Goal: Transaction & Acquisition: Purchase product/service

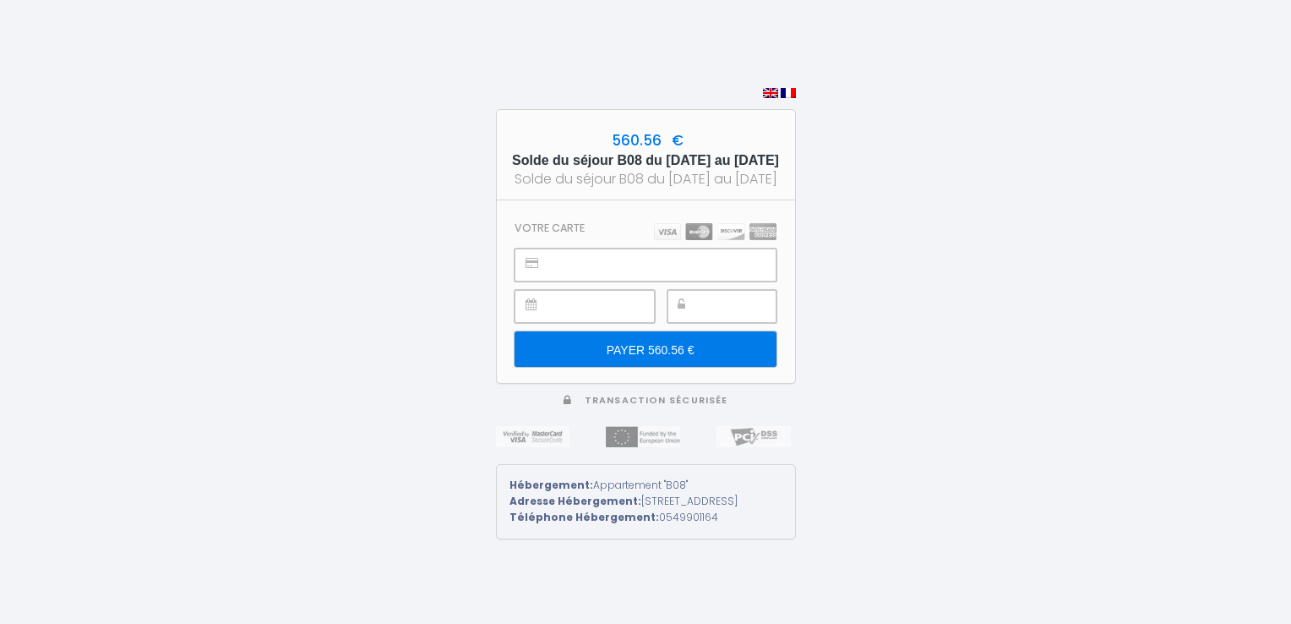
click at [679, 353] on input "PAYER 560.56 €" at bounding box center [645, 348] width 261 height 35
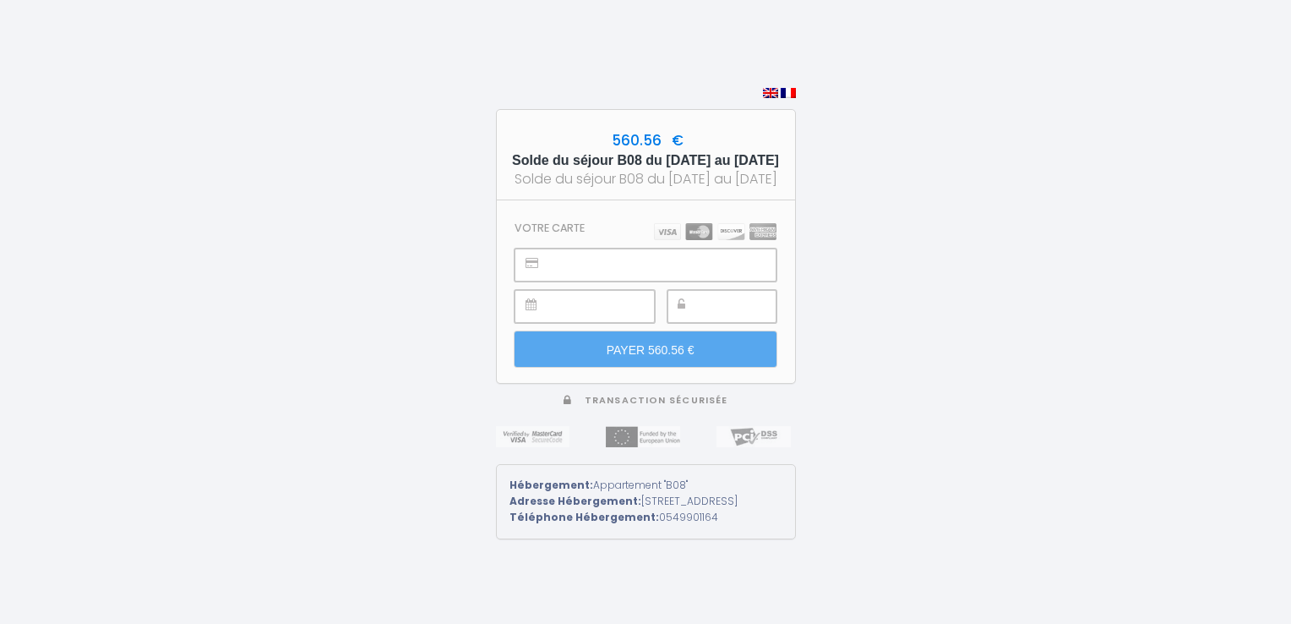
click at [908, 261] on div "560.56 € Solde du séjour B08 du [DATE] au [DATE] Solde du séjour B08 du [DATE] …" at bounding box center [645, 312] width 1291 height 624
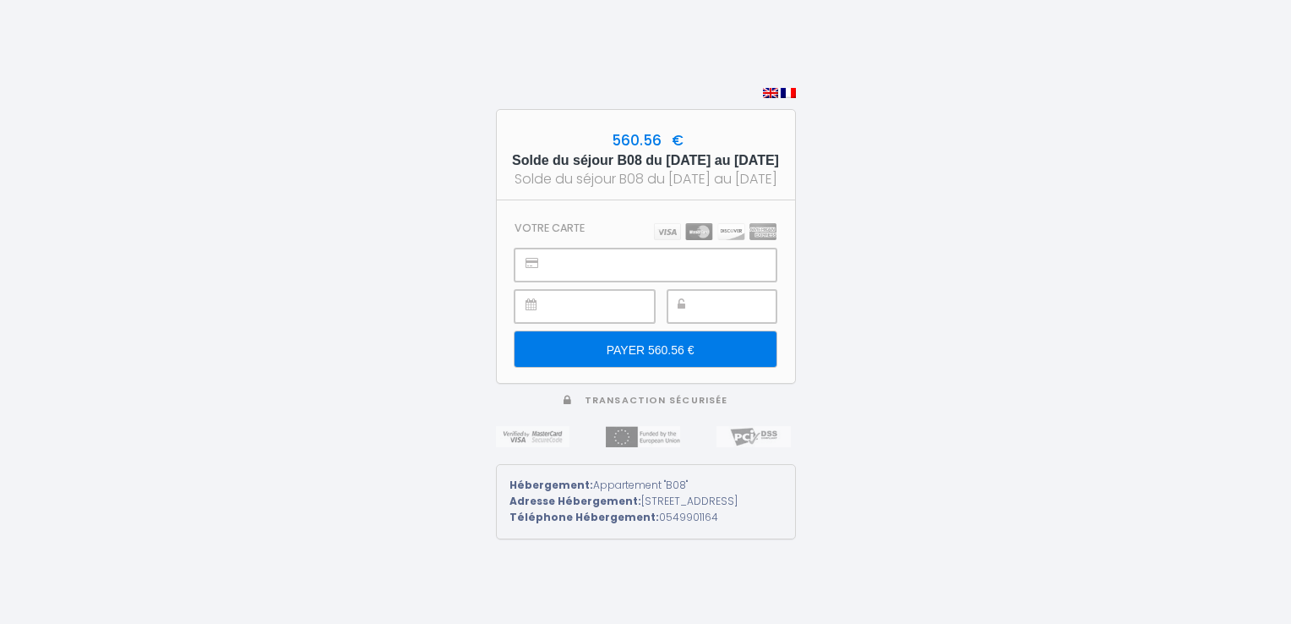
click at [659, 346] on input "PAYER 560.56 €" at bounding box center [645, 348] width 261 height 35
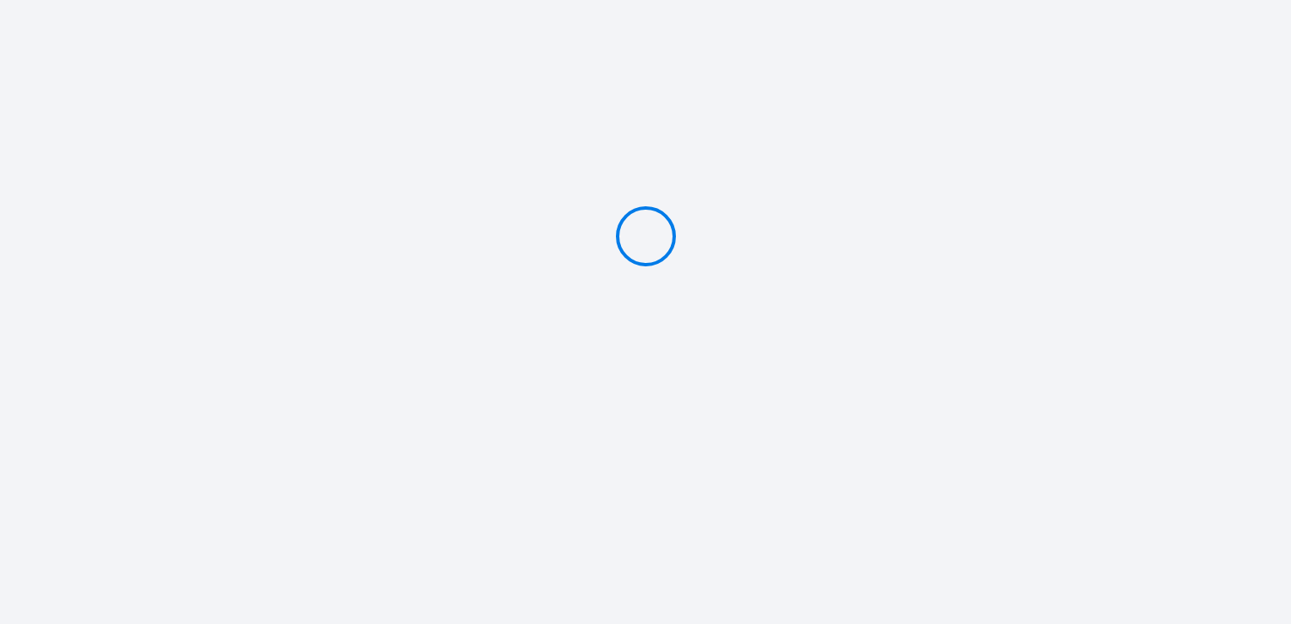
type input "PAYER 560.56 €"
